Goal: Navigation & Orientation: Go to known website

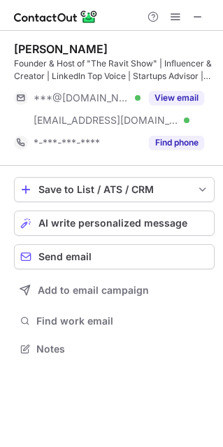
scroll to position [338, 222]
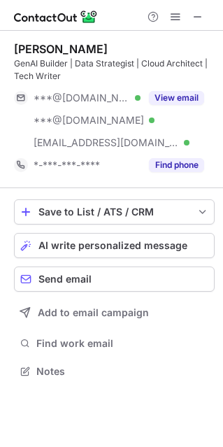
scroll to position [361, 222]
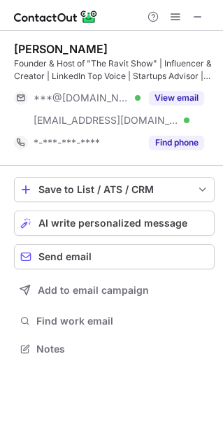
scroll to position [338, 222]
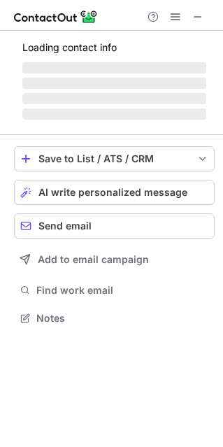
scroll to position [7, 7]
